Goal: Navigation & Orientation: Find specific page/section

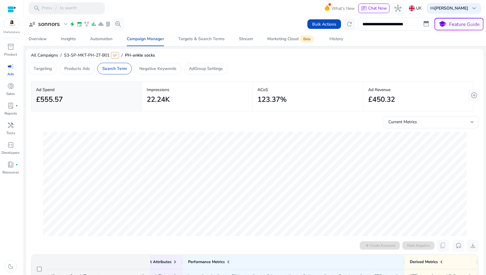
click at [10, 10] on div at bounding box center [11, 9] width 9 height 7
